Goal: Information Seeking & Learning: Learn about a topic

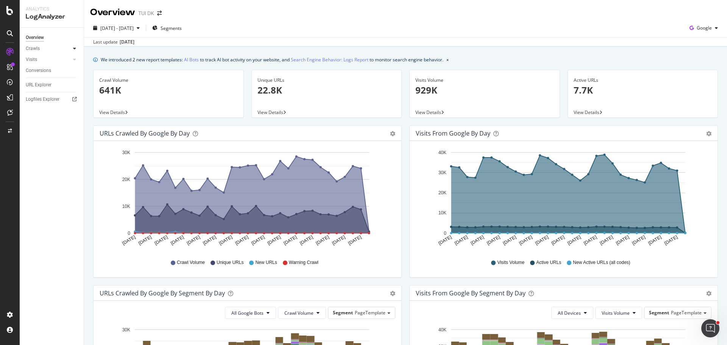
click at [75, 47] on icon at bounding box center [74, 48] width 3 height 5
click at [56, 62] on div "Daily Distribution" at bounding box center [46, 60] width 35 height 8
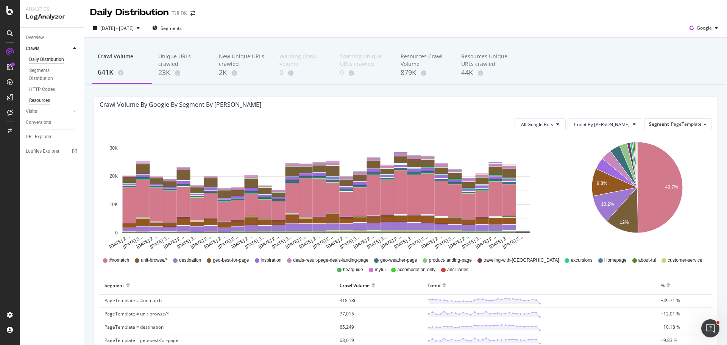
click at [46, 101] on div "Resources" at bounding box center [39, 101] width 21 height 8
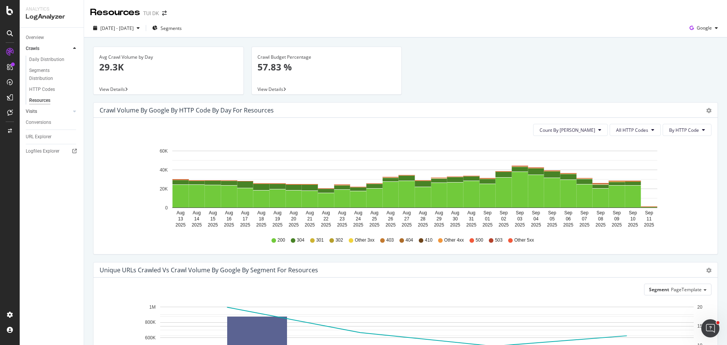
click at [44, 110] on link "Visits" at bounding box center [48, 112] width 45 height 8
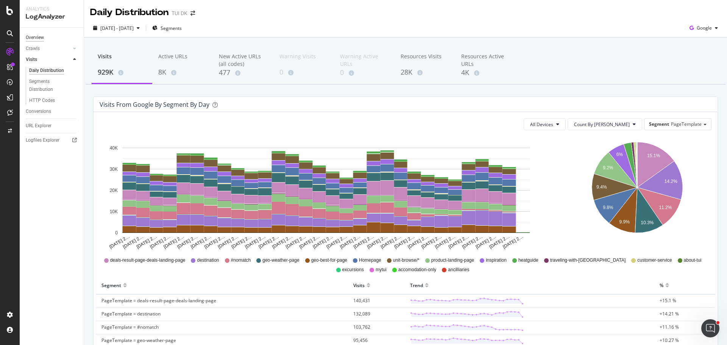
click at [37, 37] on div "Overview" at bounding box center [35, 38] width 18 height 8
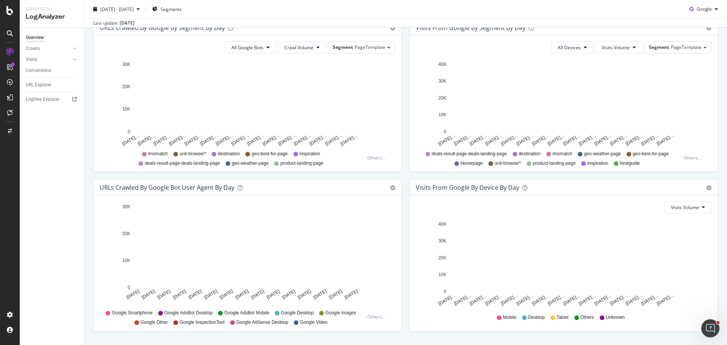
scroll to position [286, 0]
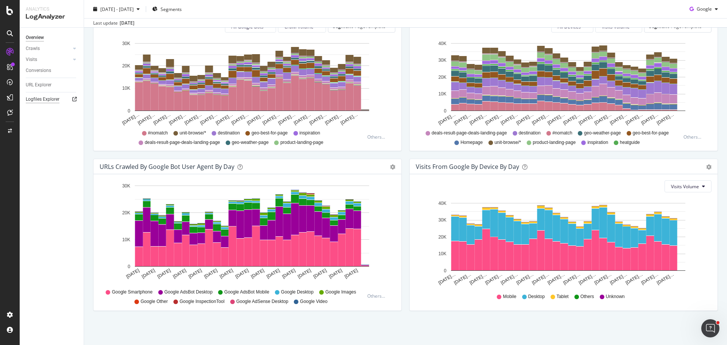
click at [55, 98] on div "Logfiles Explorer" at bounding box center [43, 99] width 34 height 8
click at [36, 47] on div "Crawls" at bounding box center [33, 49] width 14 height 8
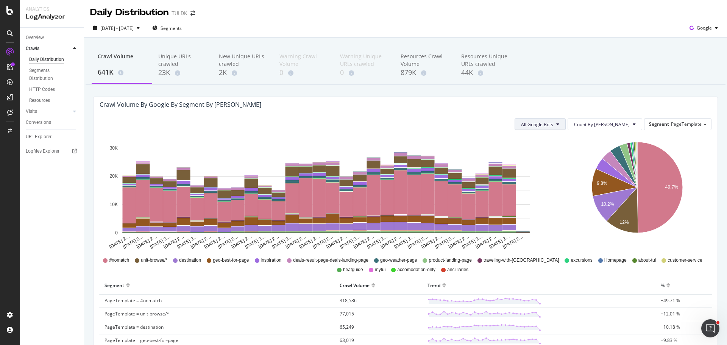
click at [559, 124] on icon at bounding box center [557, 124] width 3 height 5
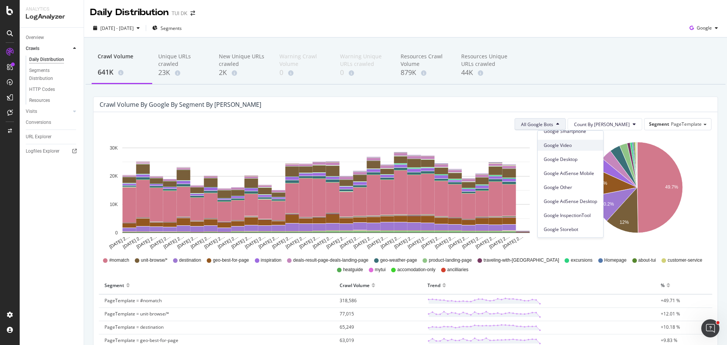
scroll to position [64, 0]
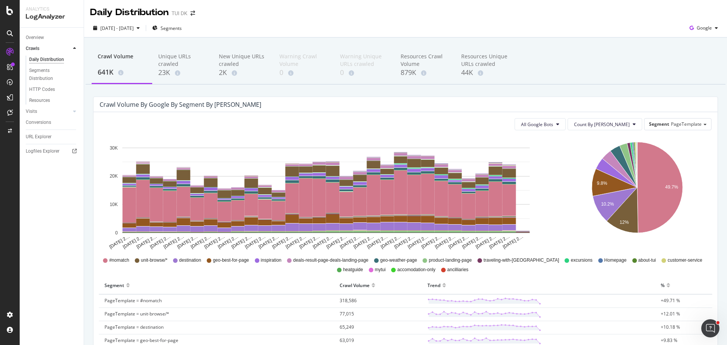
click at [625, 83] on div "Crawl Volume 641K Unique URLs crawled 23K New Unique URLs crawled 2K Warning Cr…" at bounding box center [406, 66] width 640 height 38
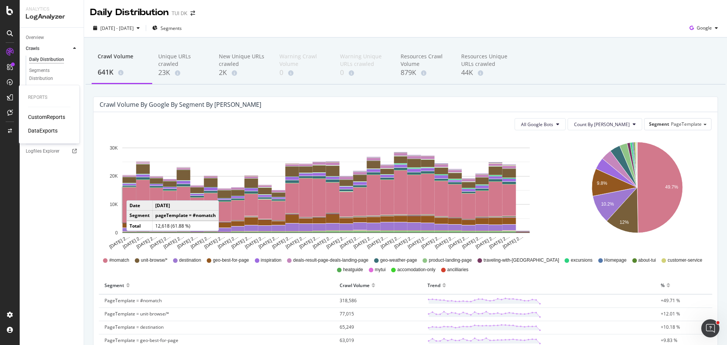
click at [59, 116] on div "CustomReports" at bounding box center [46, 117] width 37 height 8
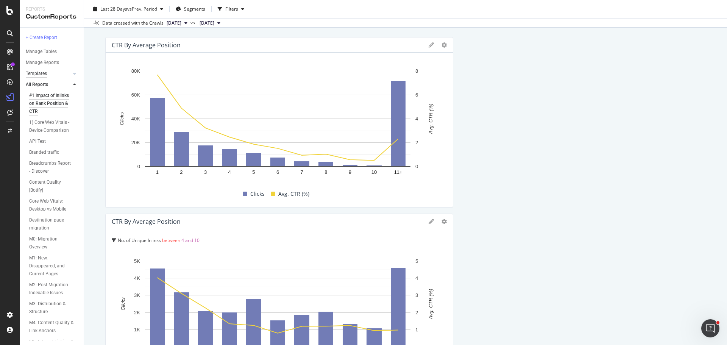
click at [46, 70] on div "Templates" at bounding box center [36, 74] width 21 height 8
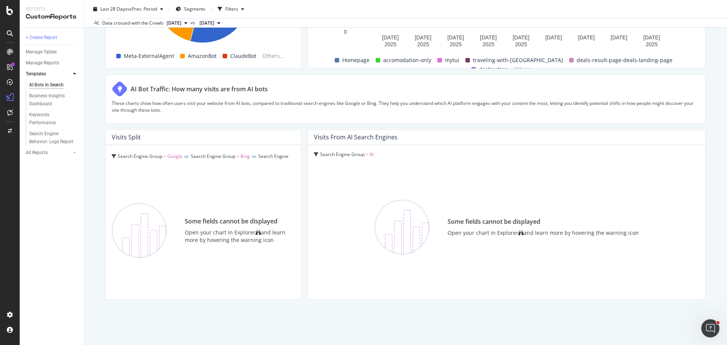
scroll to position [1261, 0]
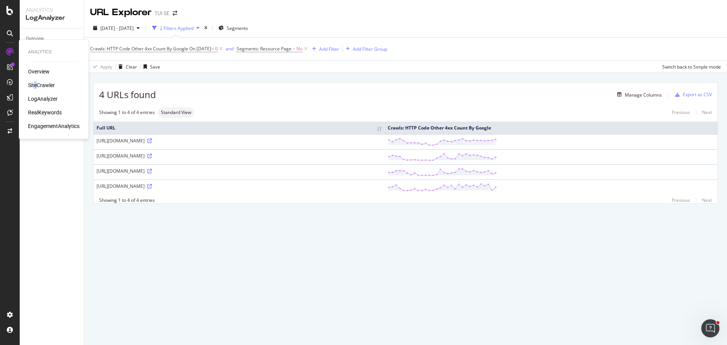
drag, startPoint x: 35, startPoint y: 80, endPoint x: 38, endPoint y: 86, distance: 7.0
click at [38, 86] on div "Overview SiteCrawler LogAnalyzer RealKeywords EngagementAnalytics" at bounding box center [54, 99] width 52 height 62
click at [38, 86] on div "SiteCrawler" at bounding box center [41, 85] width 27 height 8
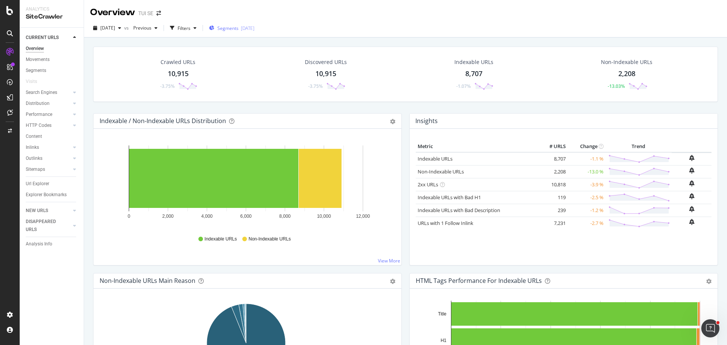
click at [239, 28] on span "Segments" at bounding box center [227, 28] width 21 height 6
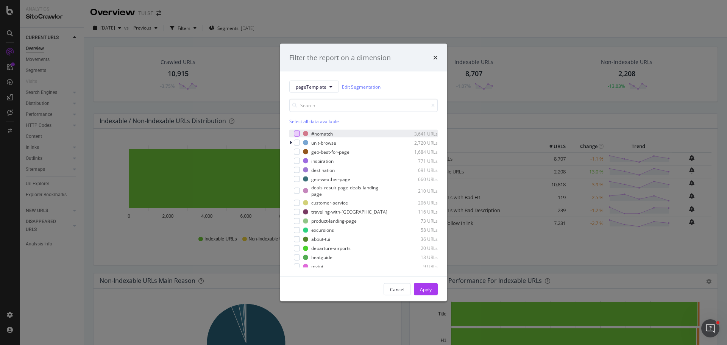
click at [295, 134] on div "modal" at bounding box center [297, 134] width 6 height 6
click at [430, 293] on div "Apply" at bounding box center [426, 289] width 12 height 11
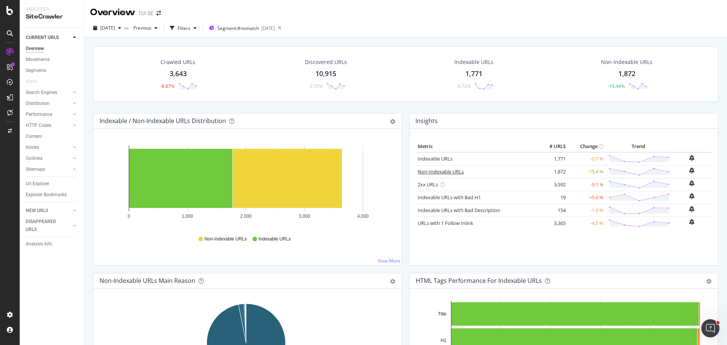
click at [440, 170] on link "Non-Indexable URLs" at bounding box center [441, 171] width 46 height 7
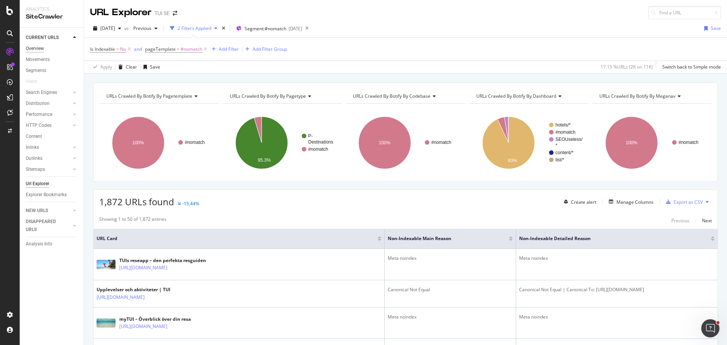
click at [33, 46] on div "Overview" at bounding box center [35, 49] width 18 height 8
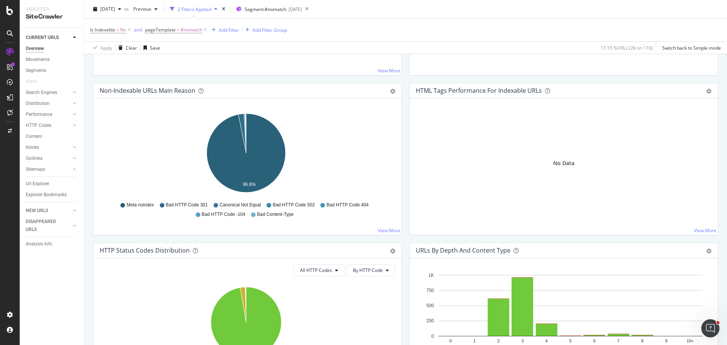
scroll to position [225, 0]
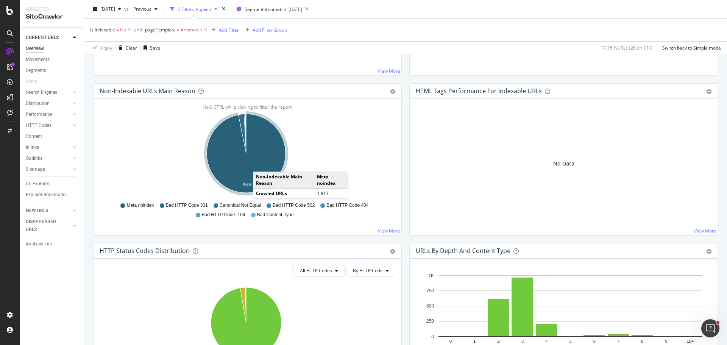
click at [261, 164] on icon "A chart." at bounding box center [246, 153] width 79 height 79
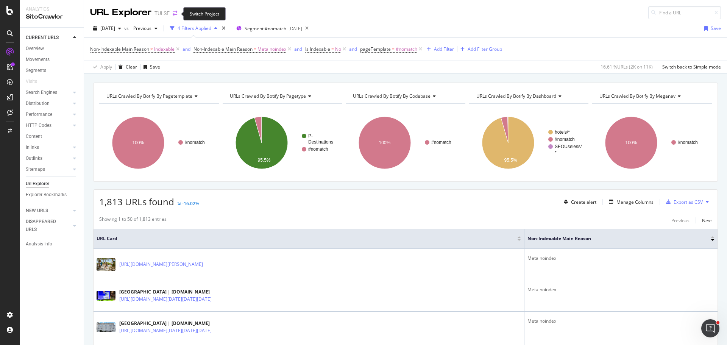
click at [175, 14] on icon "arrow-right-arrow-left" at bounding box center [175, 13] width 5 height 5
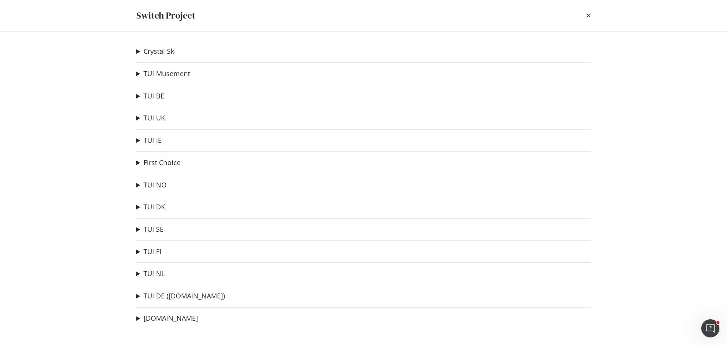
click at [152, 206] on link "TUI DK" at bounding box center [155, 207] width 22 height 8
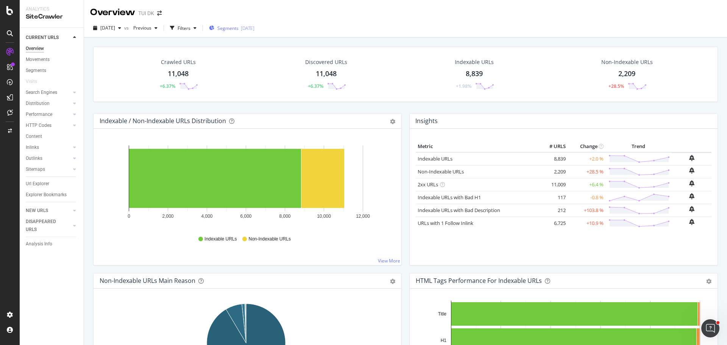
click at [255, 30] on div "[DATE]" at bounding box center [248, 28] width 14 height 6
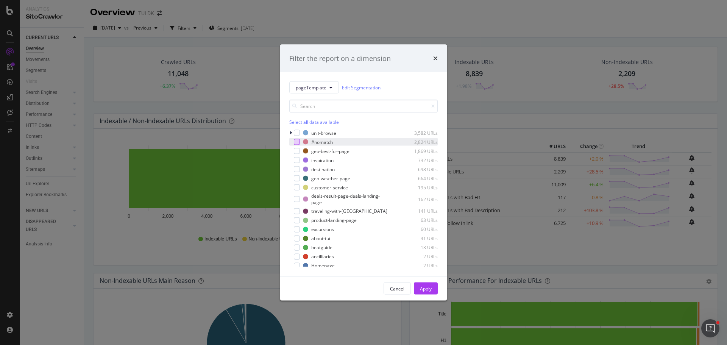
click at [297, 142] on div "modal" at bounding box center [297, 142] width 6 height 6
click at [428, 289] on div "Apply" at bounding box center [426, 288] width 12 height 6
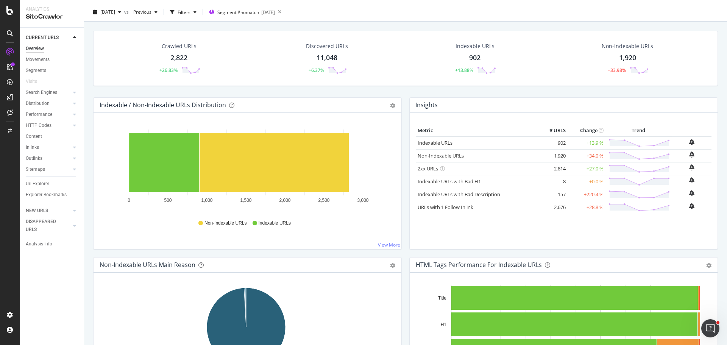
scroll to position [8, 0]
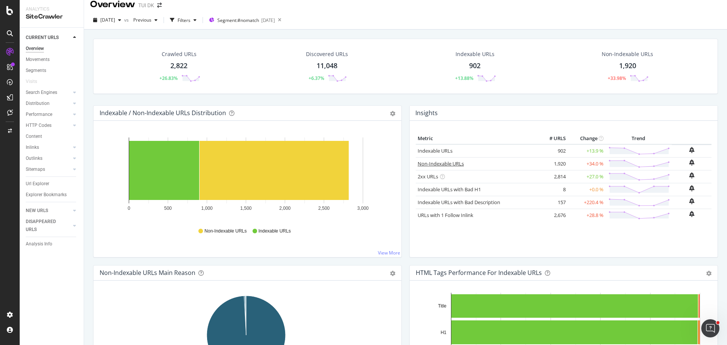
click at [445, 164] on link "Non-Indexable URLs" at bounding box center [441, 163] width 46 height 7
